Goal: Information Seeking & Learning: Learn about a topic

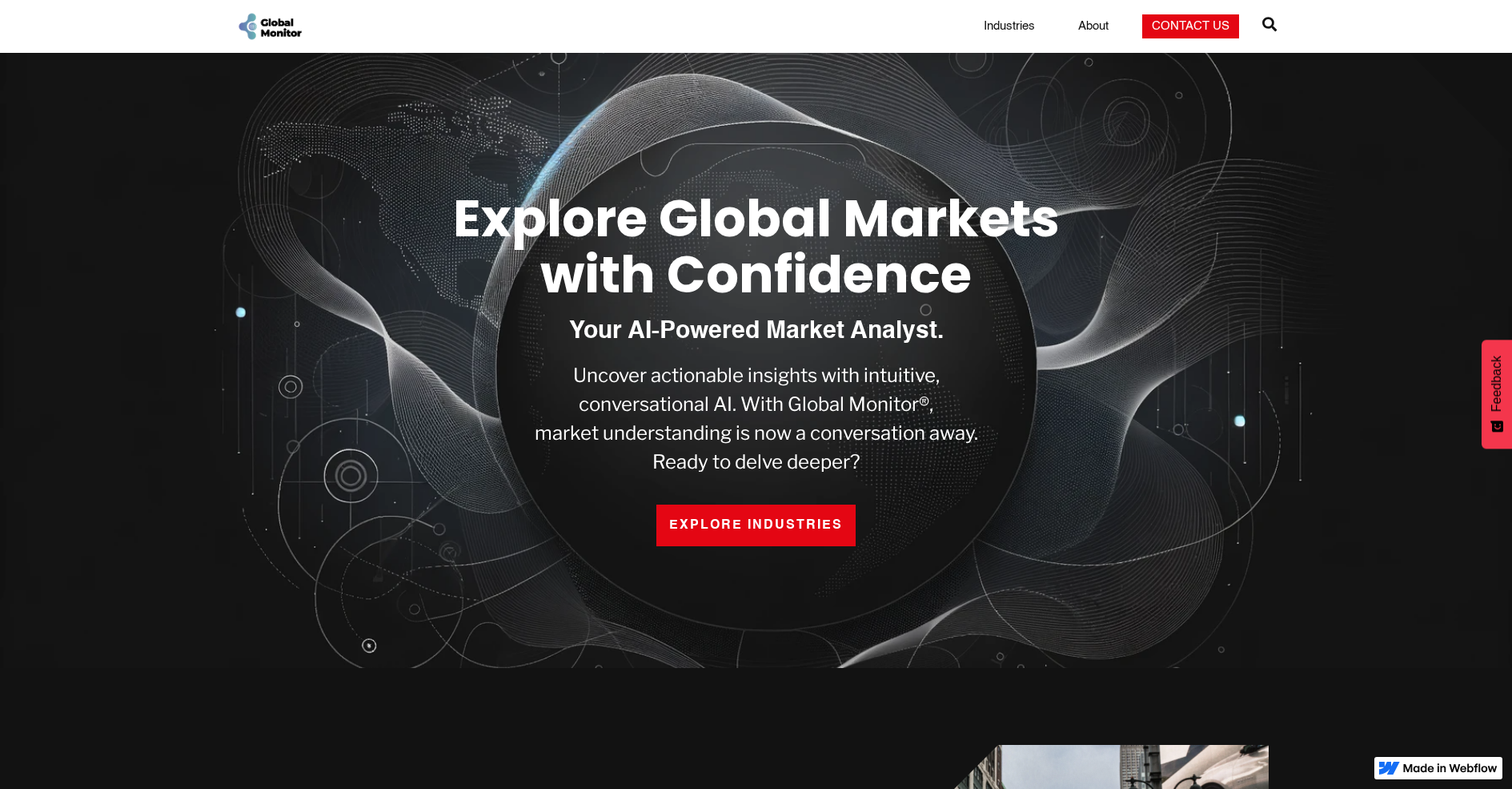
click at [697, 515] on link "EXPLORE INDUSTRIES" at bounding box center [756, 525] width 199 height 42
click at [811, 537] on link "EXPLORE INDUSTRIES" at bounding box center [756, 525] width 199 height 42
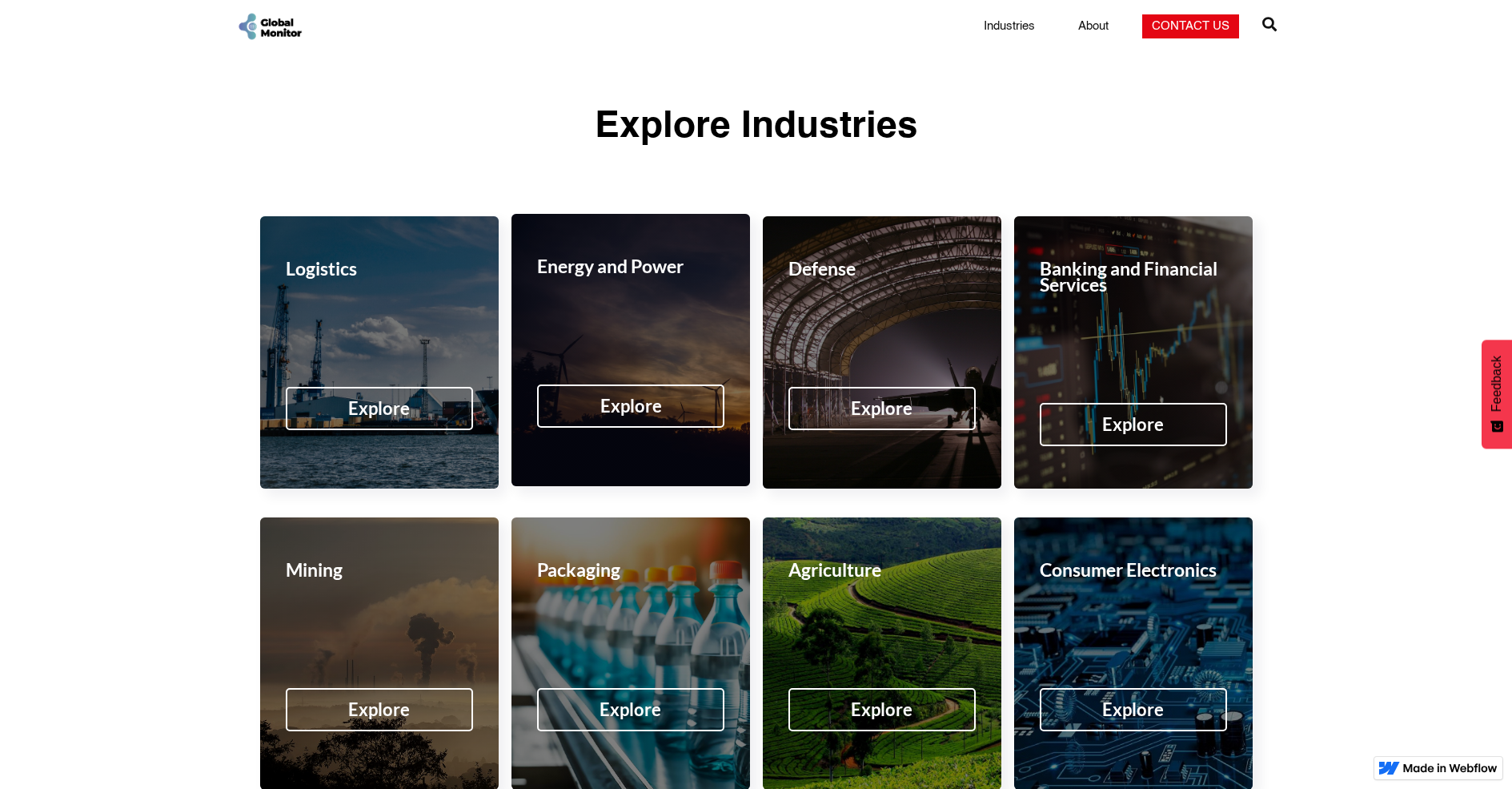
scroll to position [2243, 0]
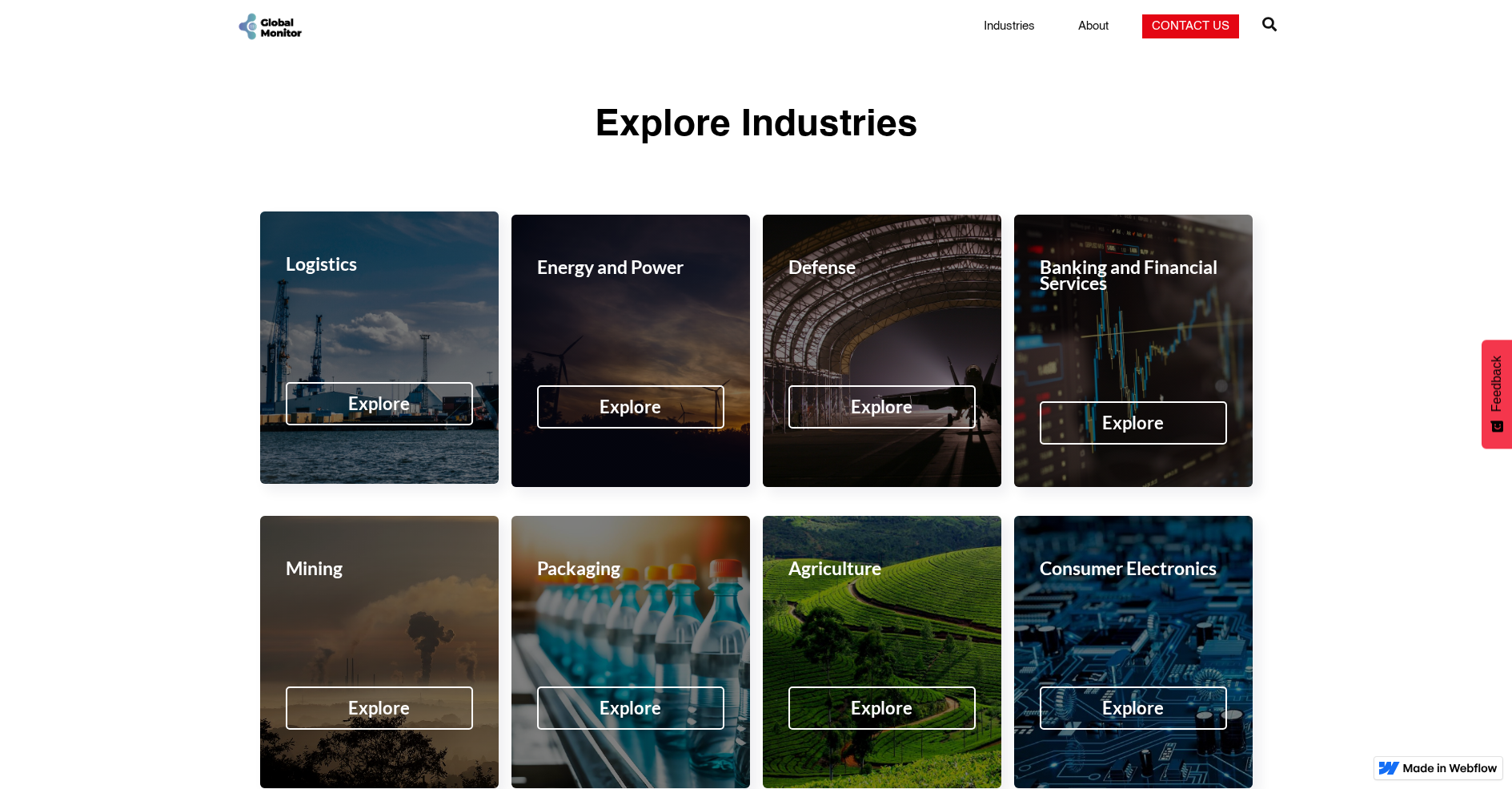
click at [341, 382] on div "Explore" at bounding box center [380, 403] width 187 height 43
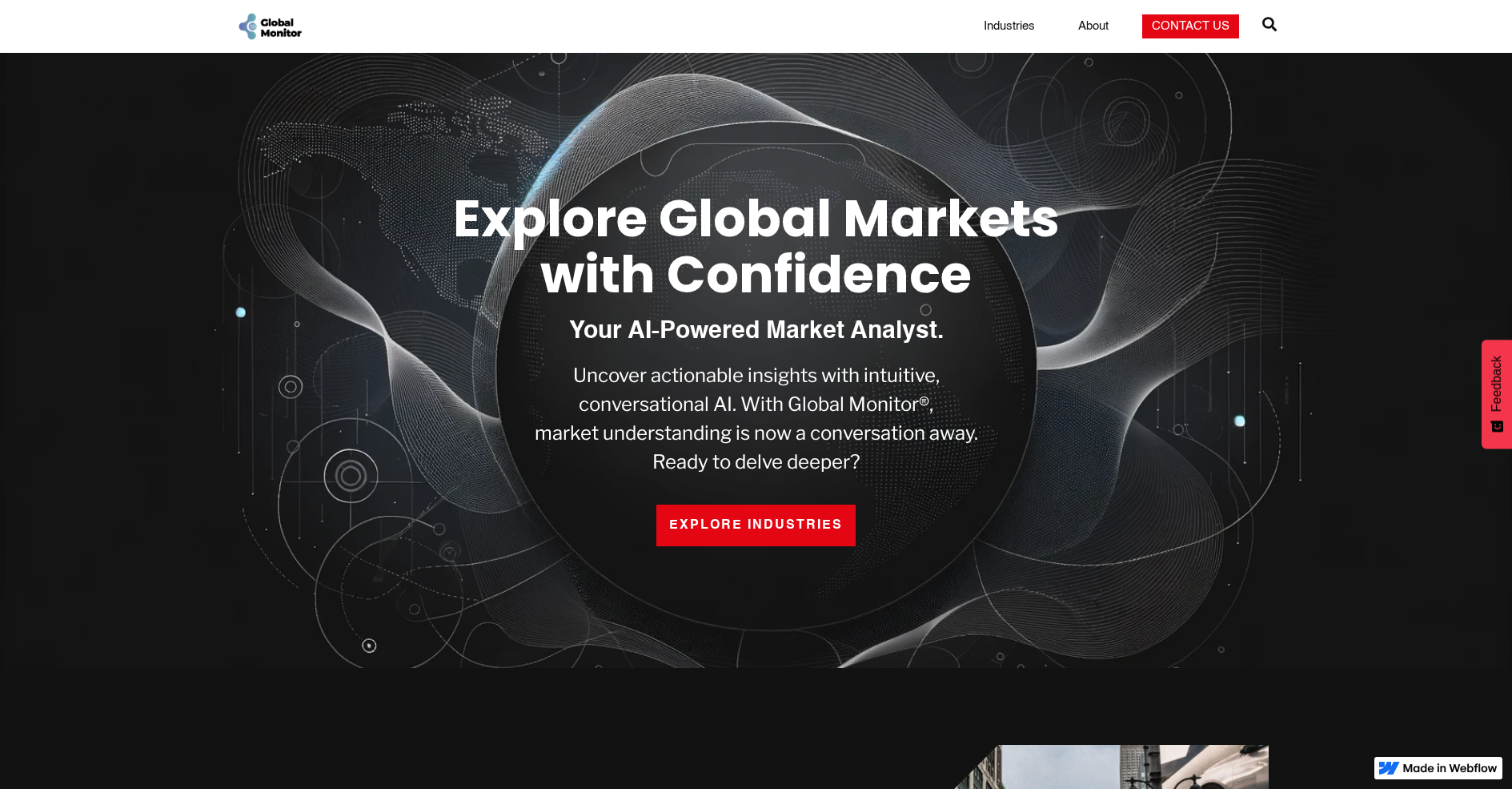
click at [638, 414] on p "Uncover actionable insights with intuitive, conversational AI. With Global Moni…" at bounding box center [756, 419] width 444 height 115
